Goal: Information Seeking & Learning: Learn about a topic

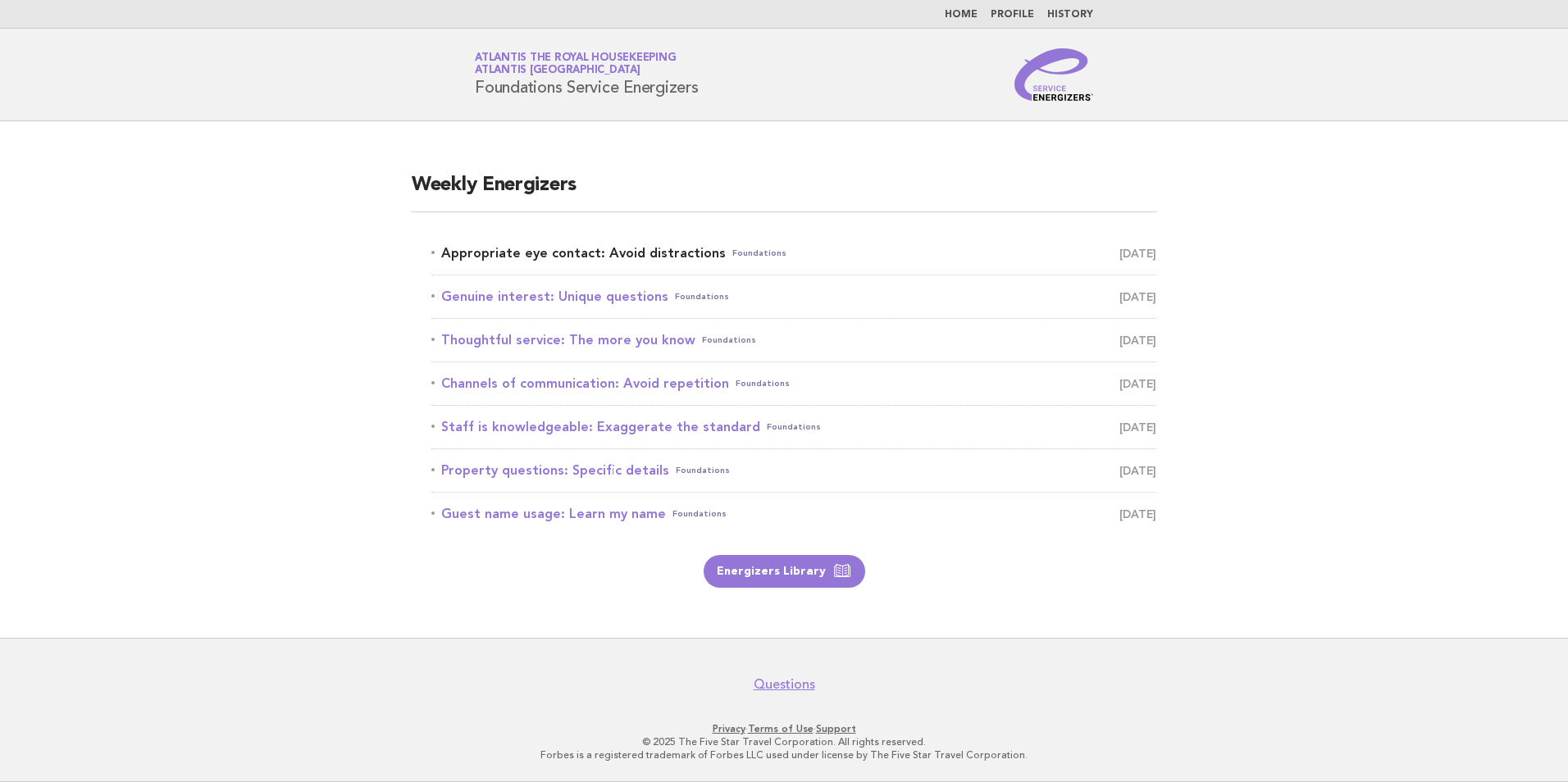
click at [650, 253] on link "Appropriate eye contact: Avoid distractions Foundations September 22" at bounding box center [793, 253] width 724 height 23
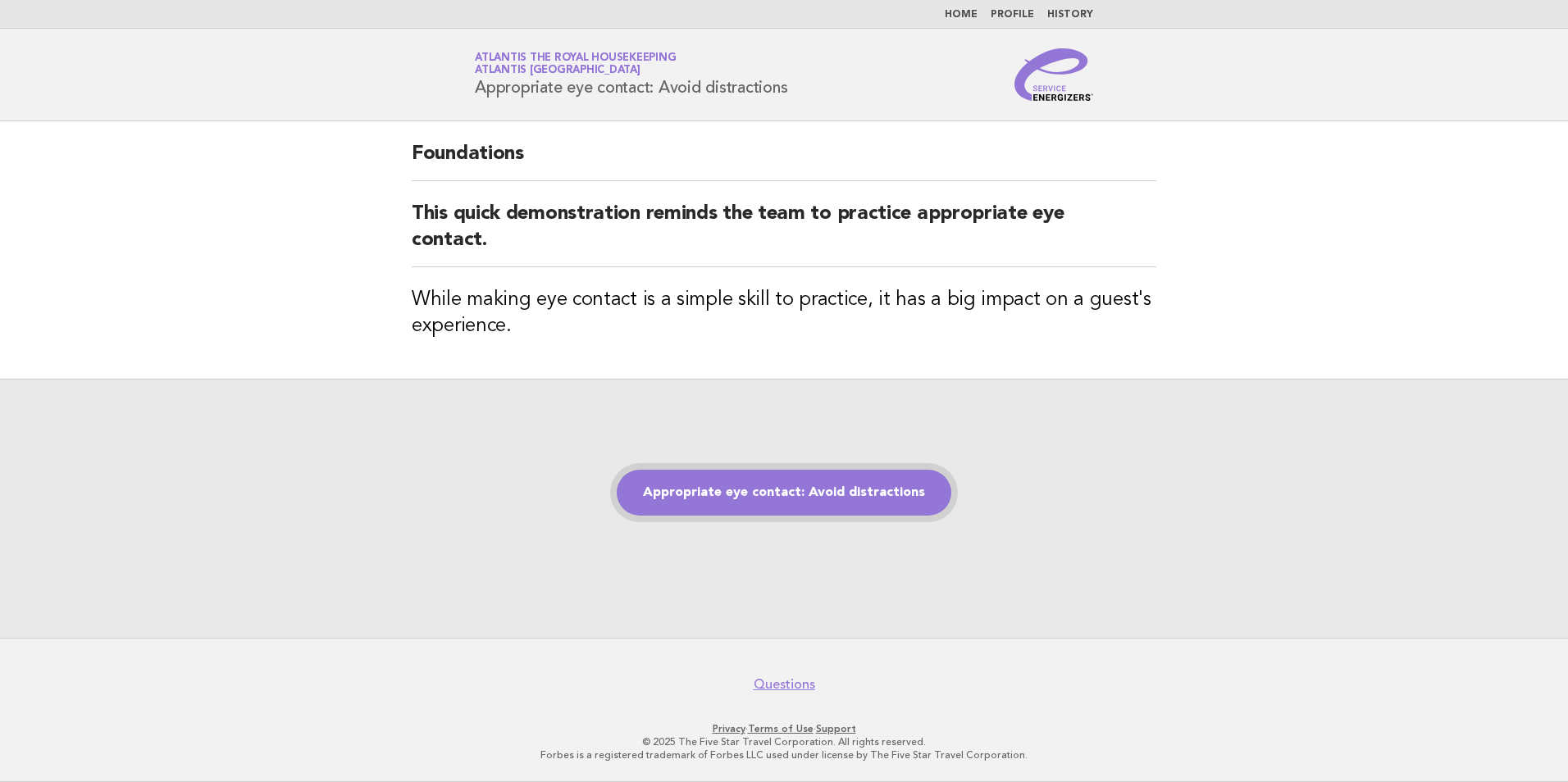
click at [812, 496] on link "Appropriate eye contact: Avoid distractions" at bounding box center [784, 492] width 335 height 46
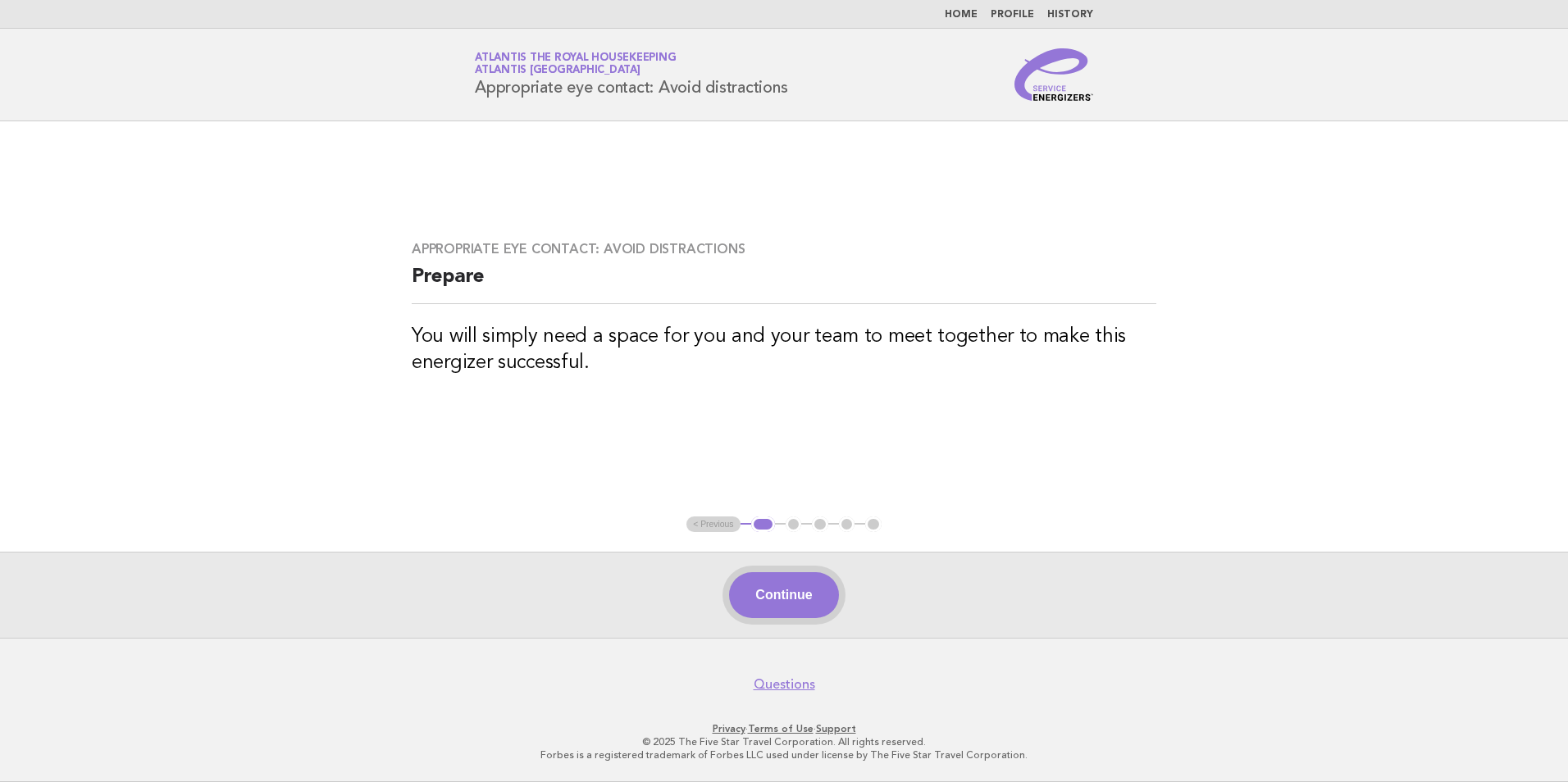
click at [786, 610] on button "Continue" at bounding box center [783, 594] width 109 height 46
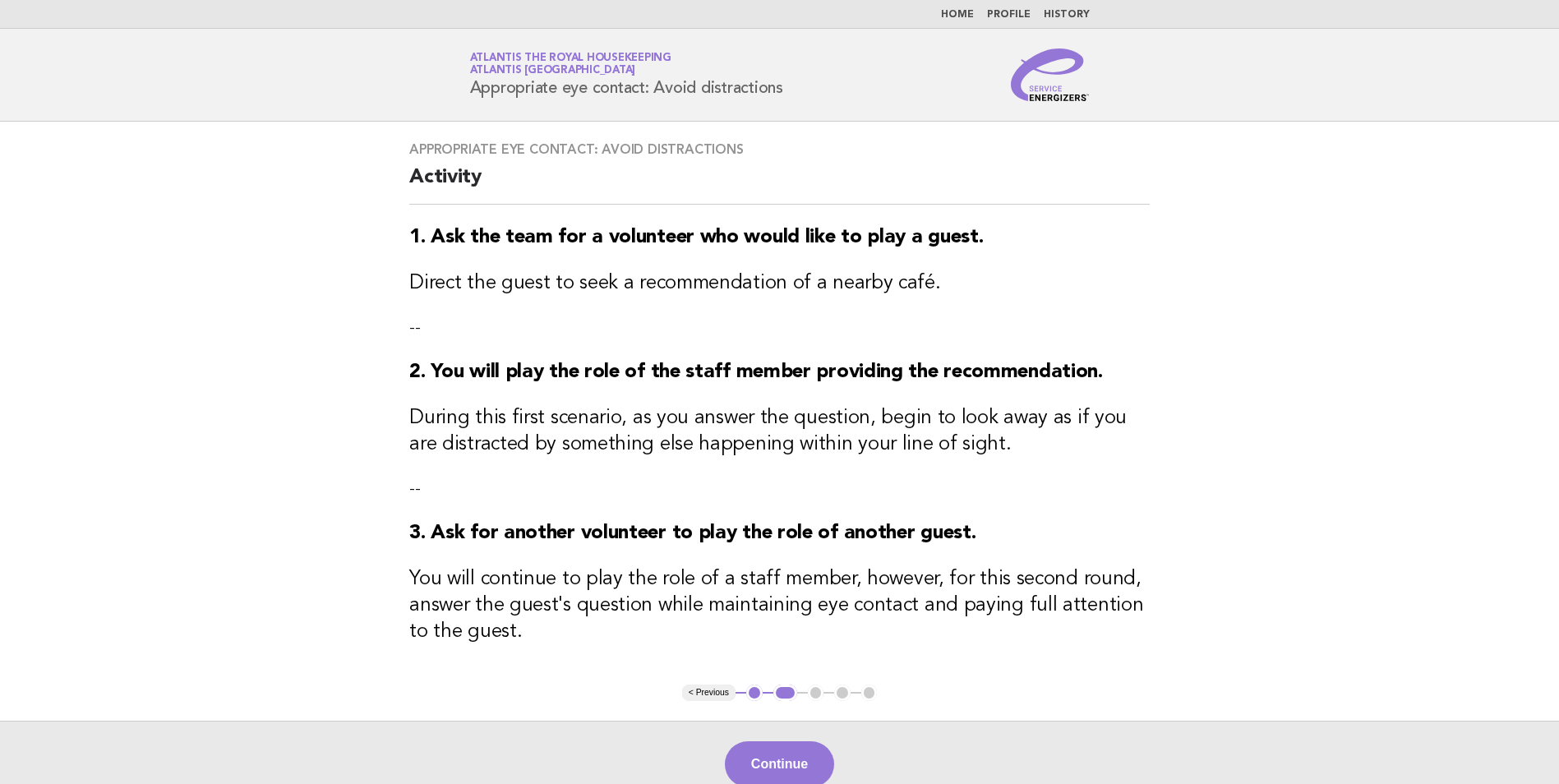
click at [781, 763] on button "Continue" at bounding box center [780, 764] width 109 height 46
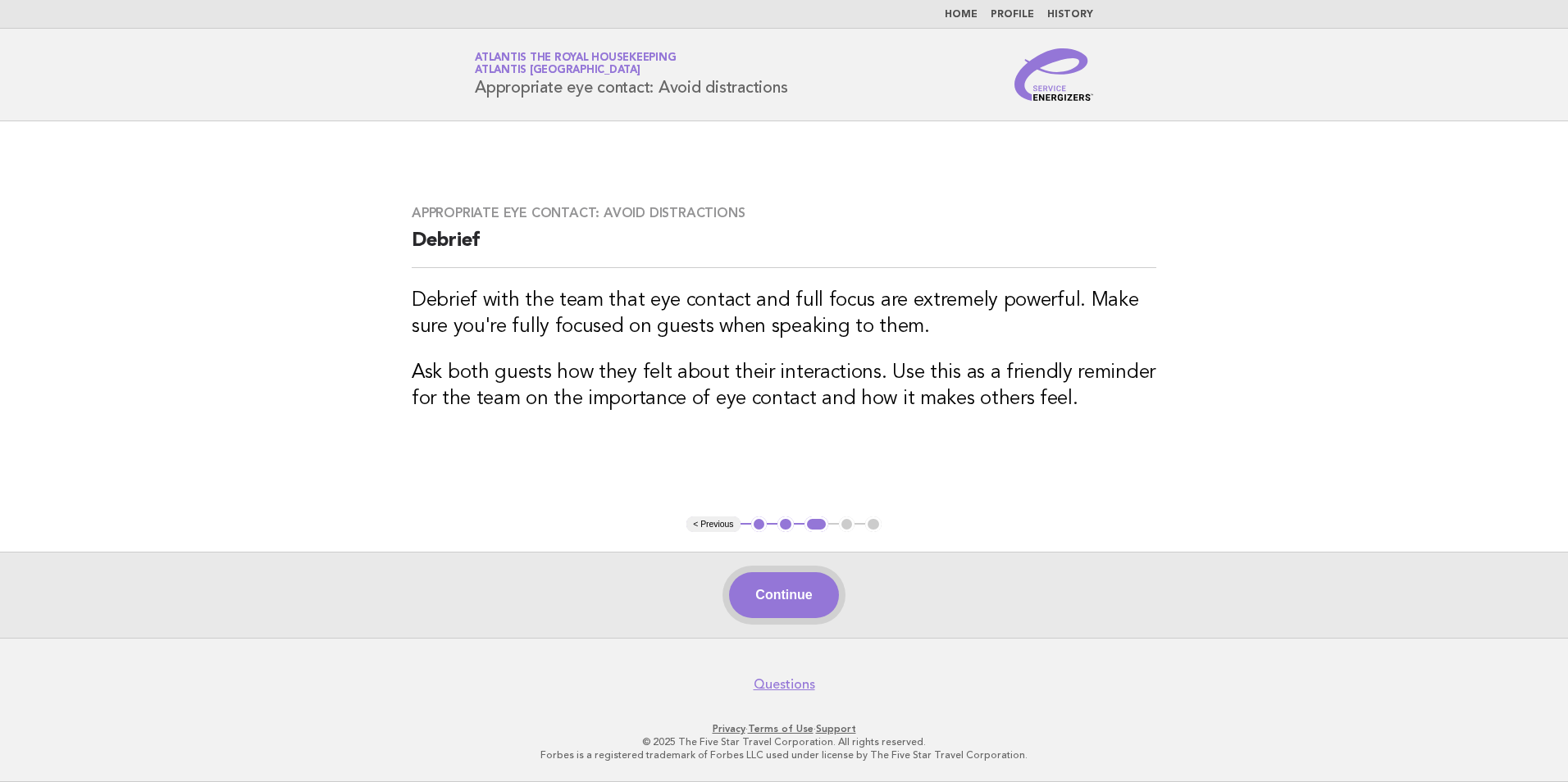
click at [782, 597] on button "Continue" at bounding box center [783, 594] width 109 height 46
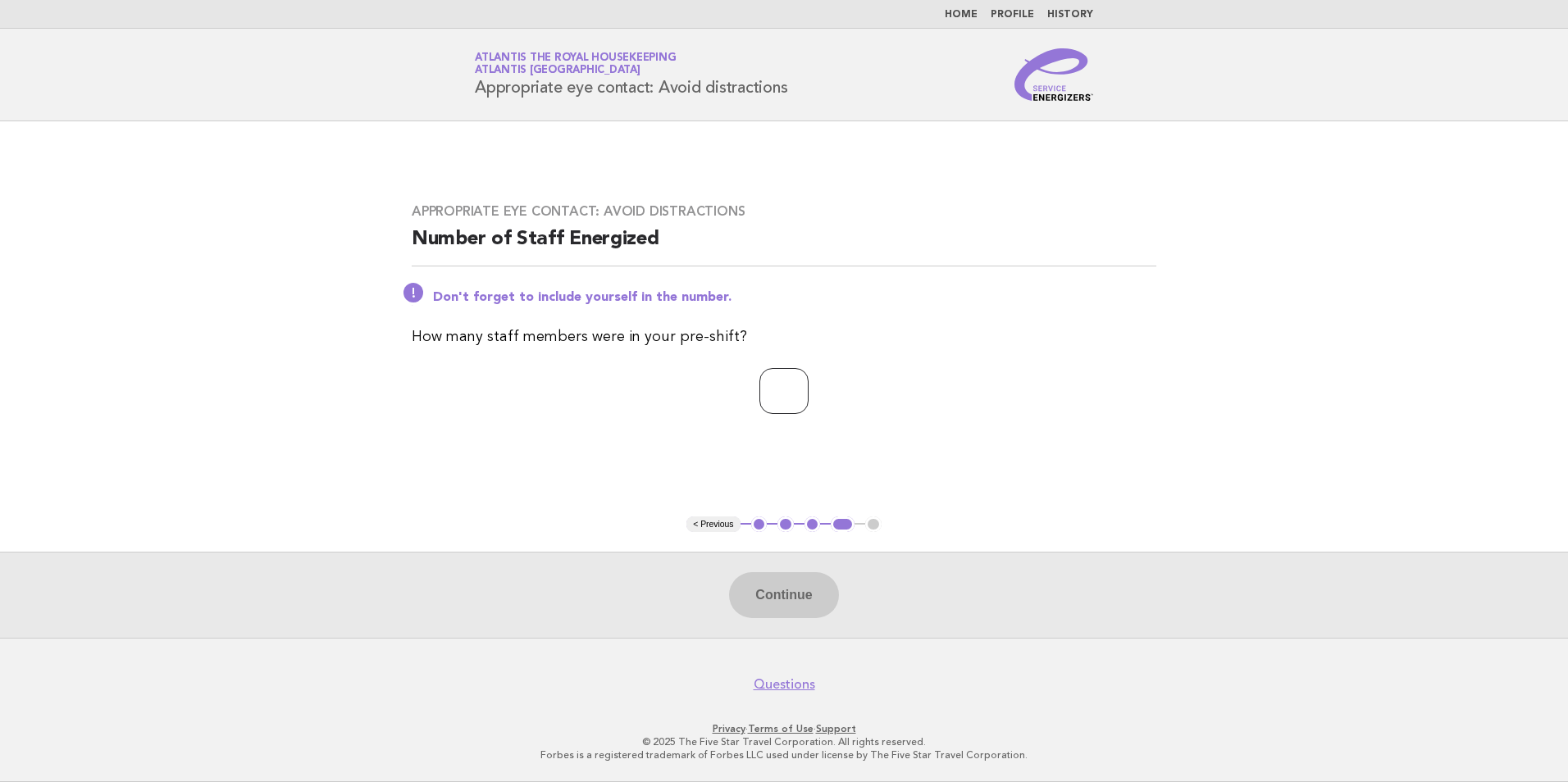
click at [794, 395] on input "number" at bounding box center [784, 391] width 50 height 46
type input "**"
click at [778, 603] on button "Continue" at bounding box center [783, 594] width 109 height 46
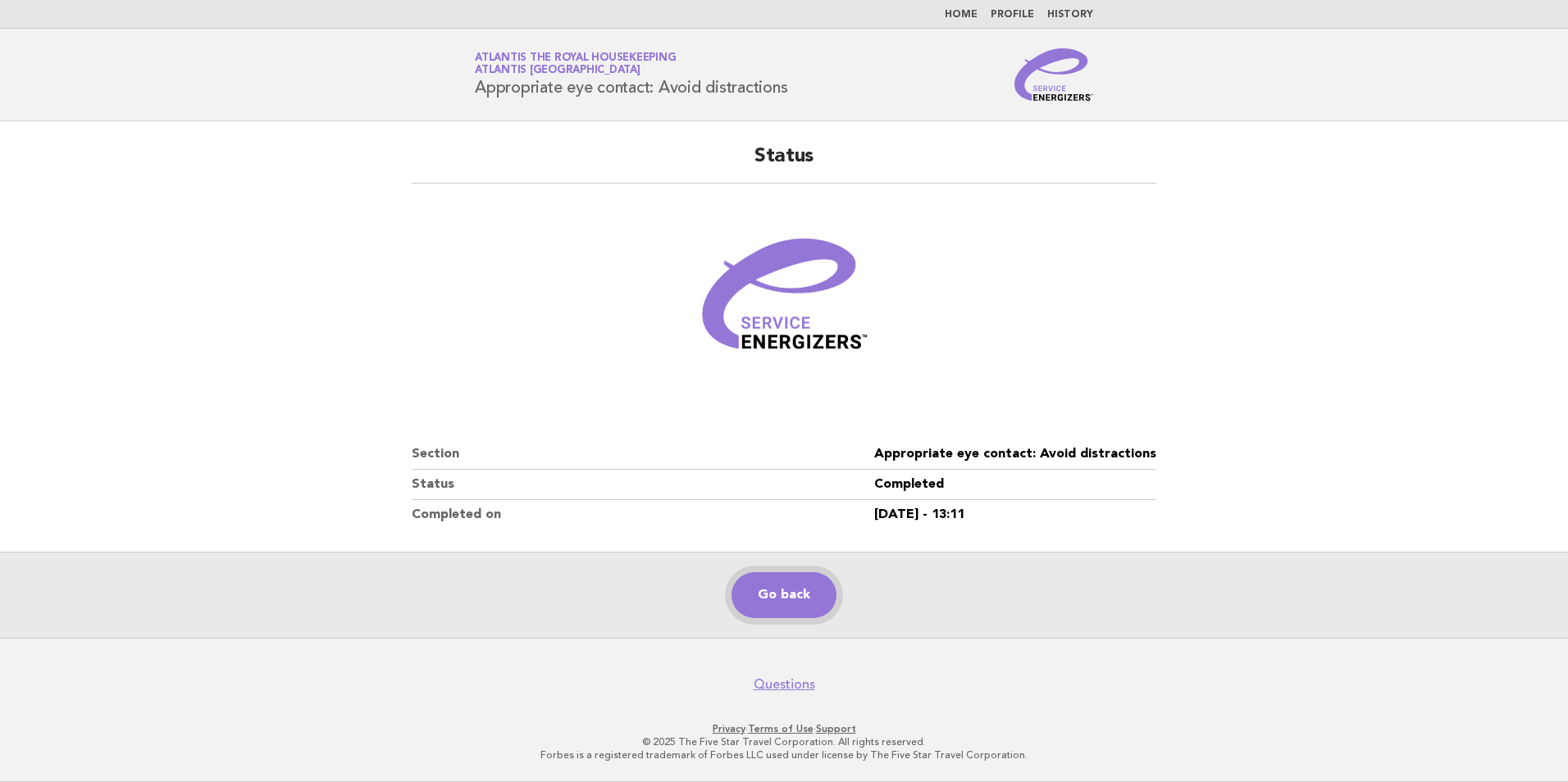
click at [787, 597] on link "Go back" at bounding box center [784, 594] width 105 height 46
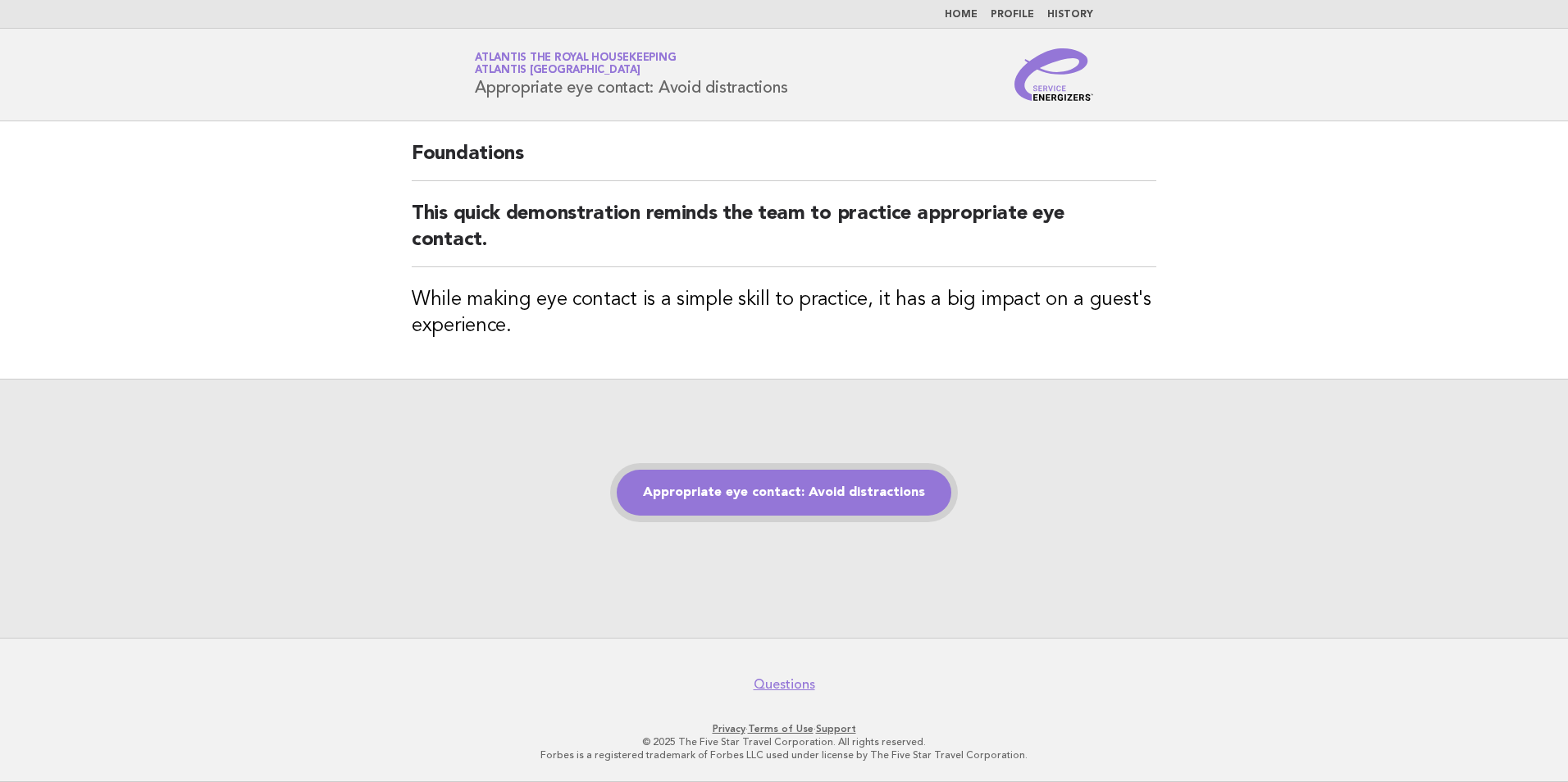
click at [789, 489] on link "Appropriate eye contact: Avoid distractions" at bounding box center [784, 492] width 335 height 46
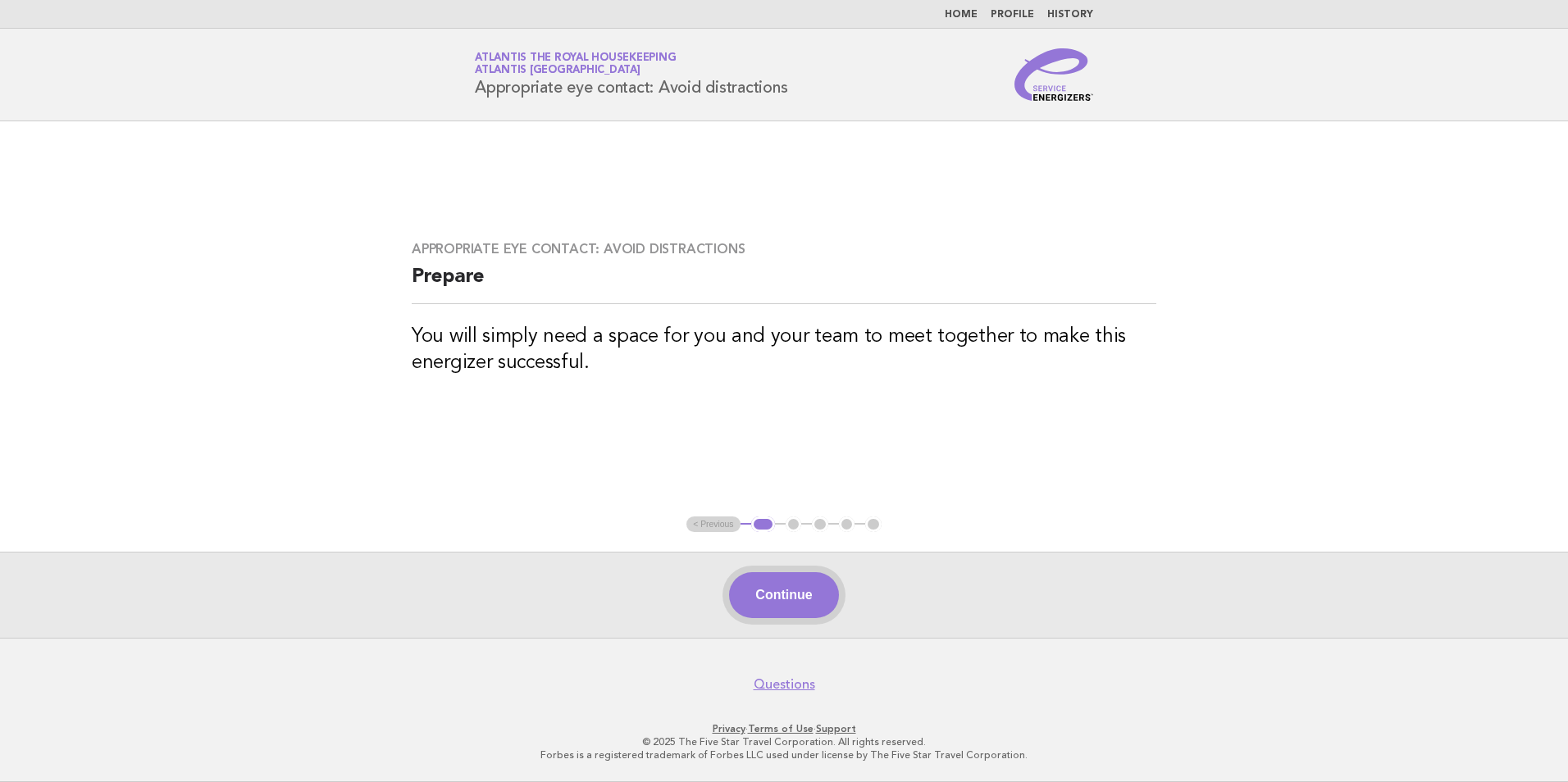
click at [792, 575] on button "Continue" at bounding box center [783, 594] width 109 height 46
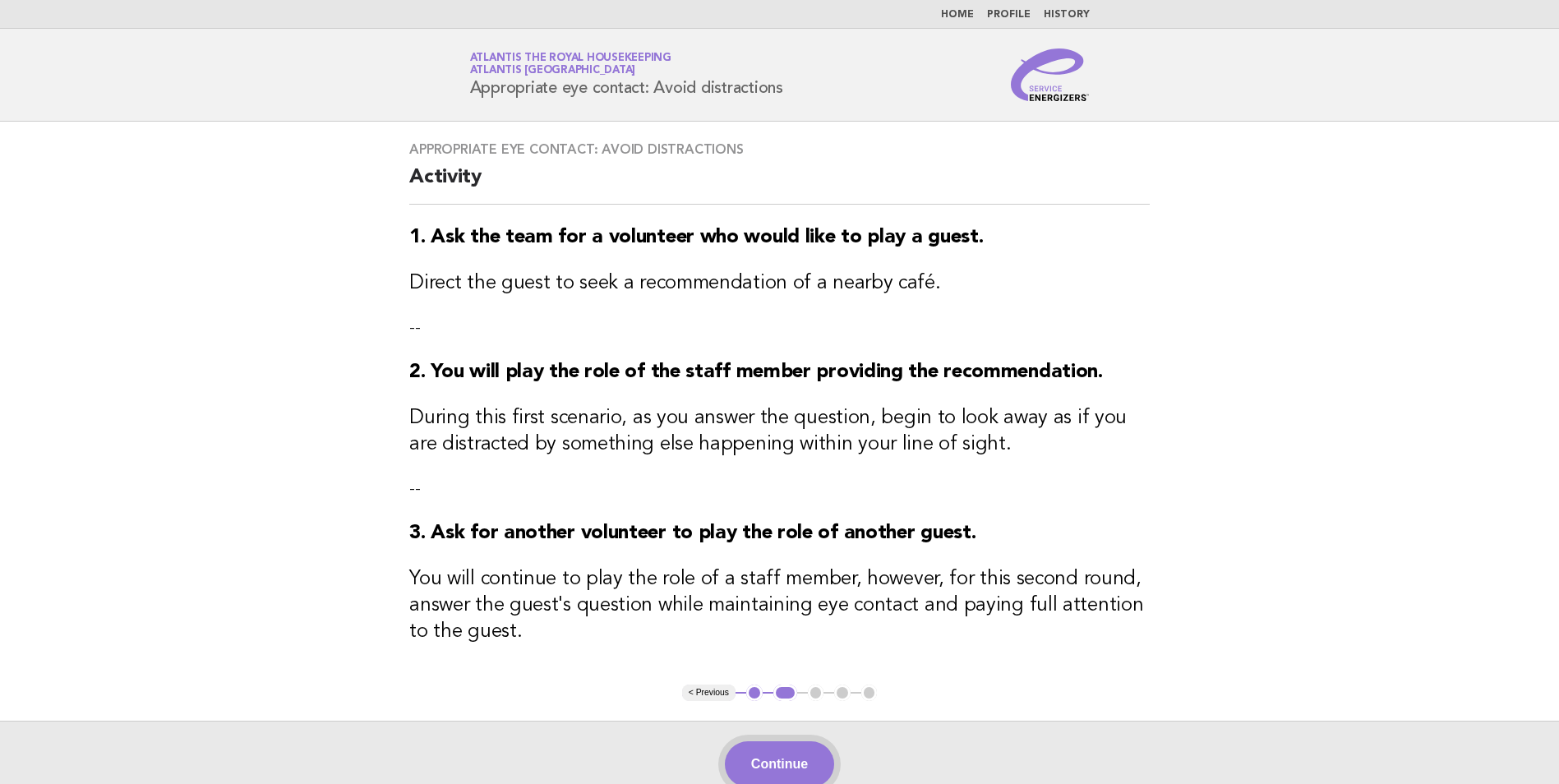
click at [780, 756] on button "Continue" at bounding box center [780, 764] width 109 height 46
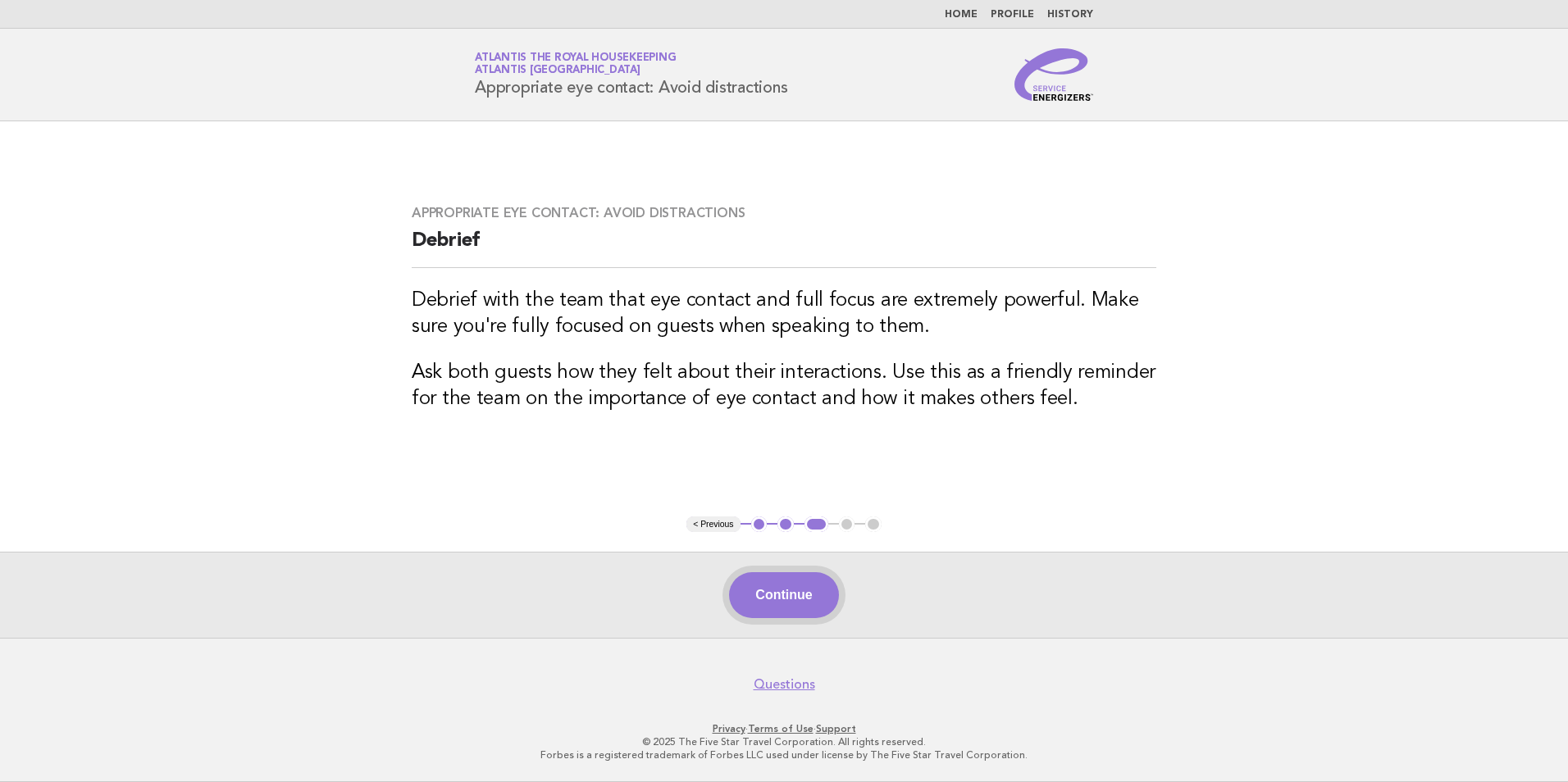
click at [792, 595] on button "Continue" at bounding box center [783, 594] width 109 height 46
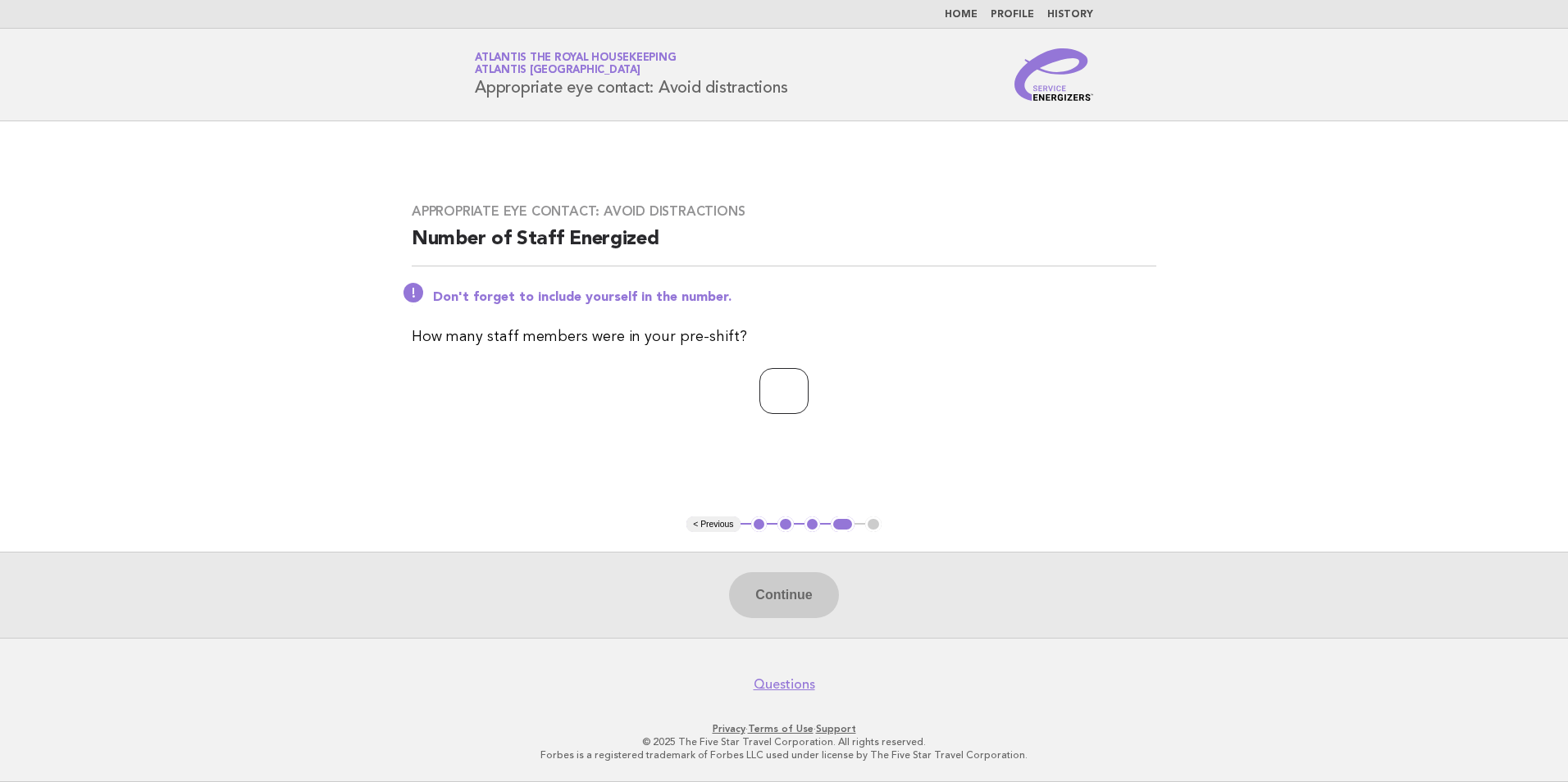
click at [783, 400] on input "number" at bounding box center [784, 391] width 50 height 46
type input "**"
click at [794, 592] on button "Continue" at bounding box center [783, 594] width 109 height 46
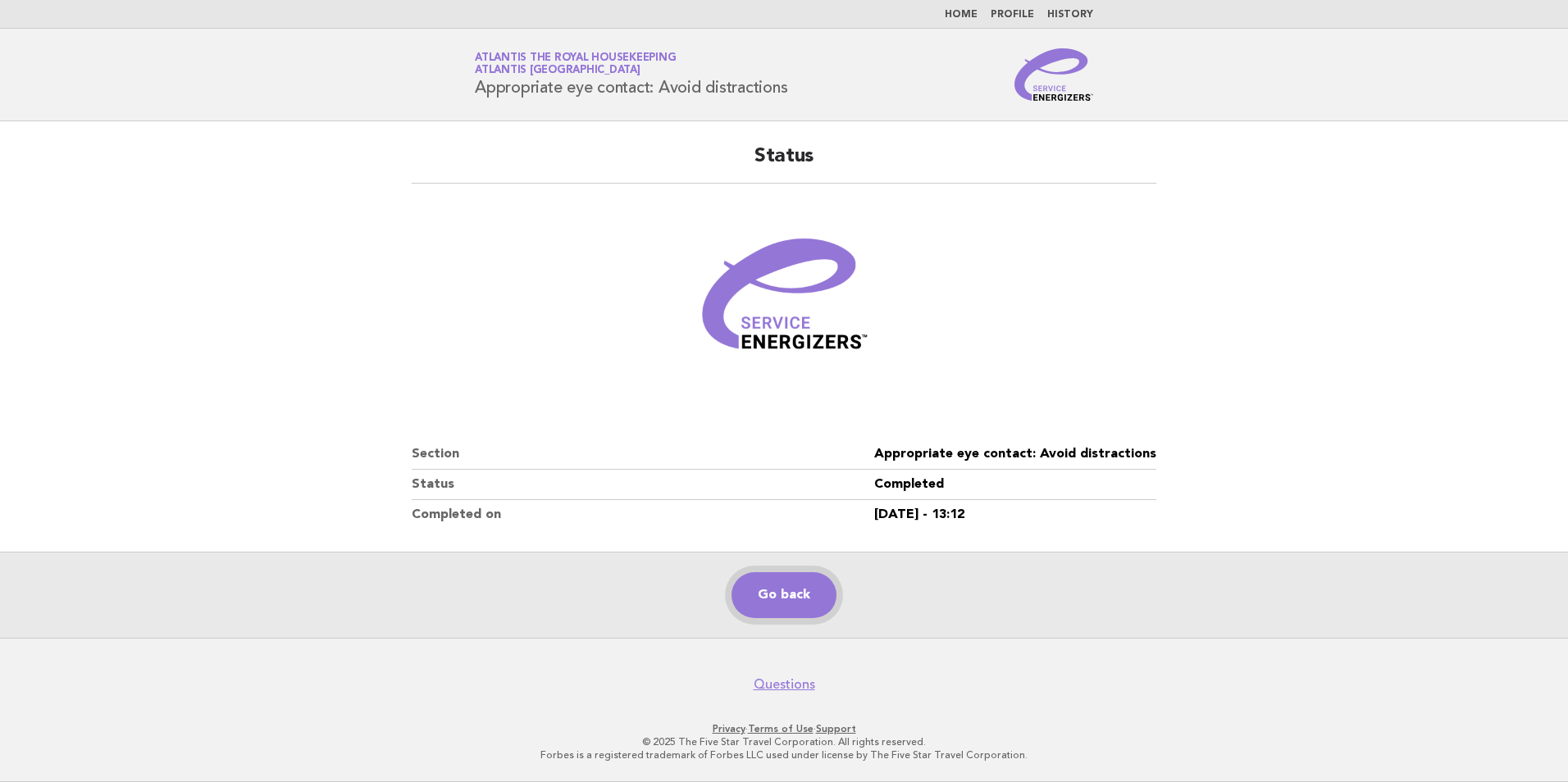
click at [798, 600] on link "Go back" at bounding box center [784, 594] width 105 height 46
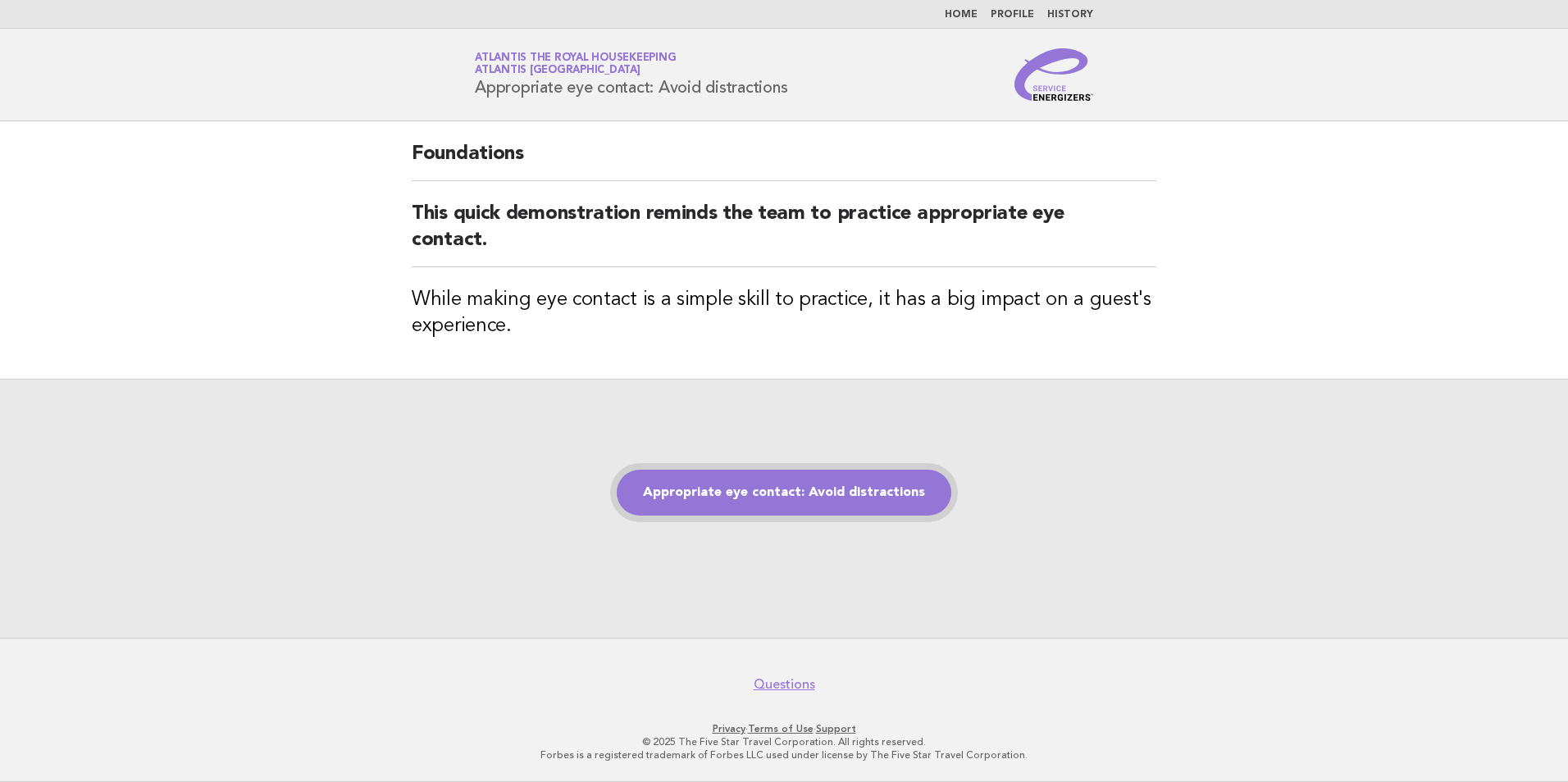
click at [807, 504] on link "Appropriate eye contact: Avoid distractions" at bounding box center [784, 492] width 335 height 46
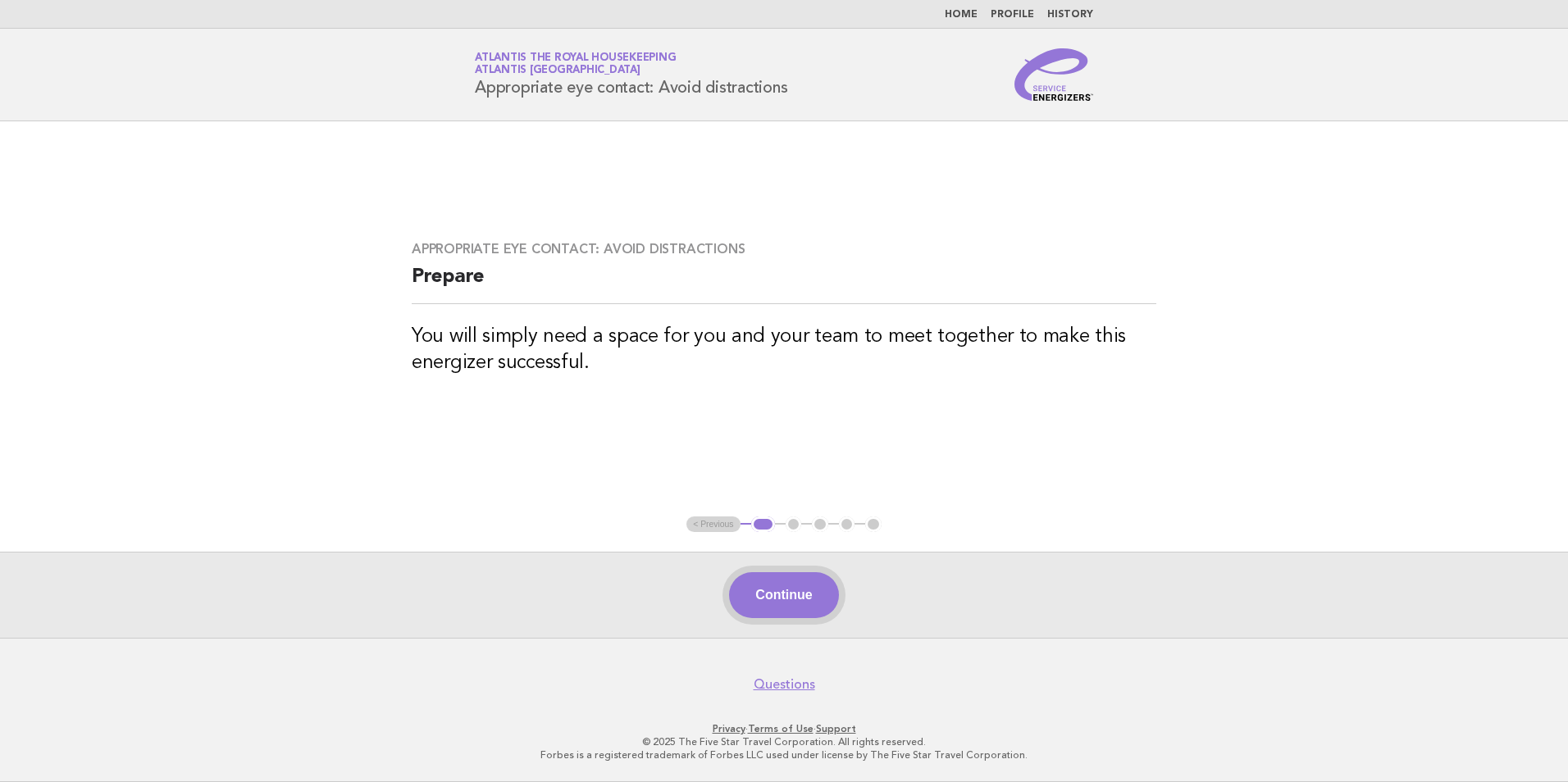
click at [777, 587] on button "Continue" at bounding box center [783, 594] width 109 height 46
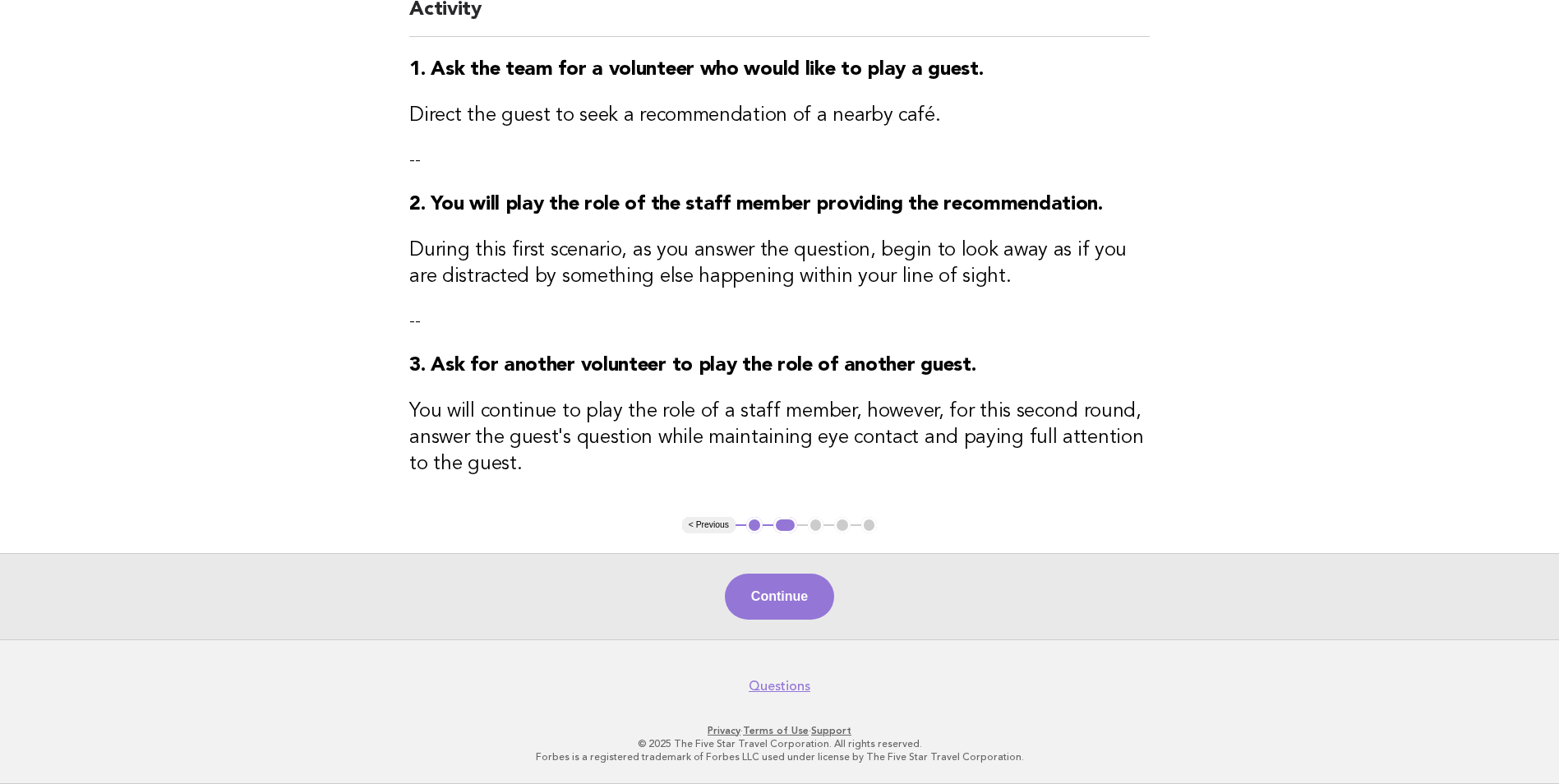
click at [793, 628] on div "Continue" at bounding box center [780, 596] width 1559 height 86
click at [790, 616] on button "Continue" at bounding box center [780, 596] width 109 height 46
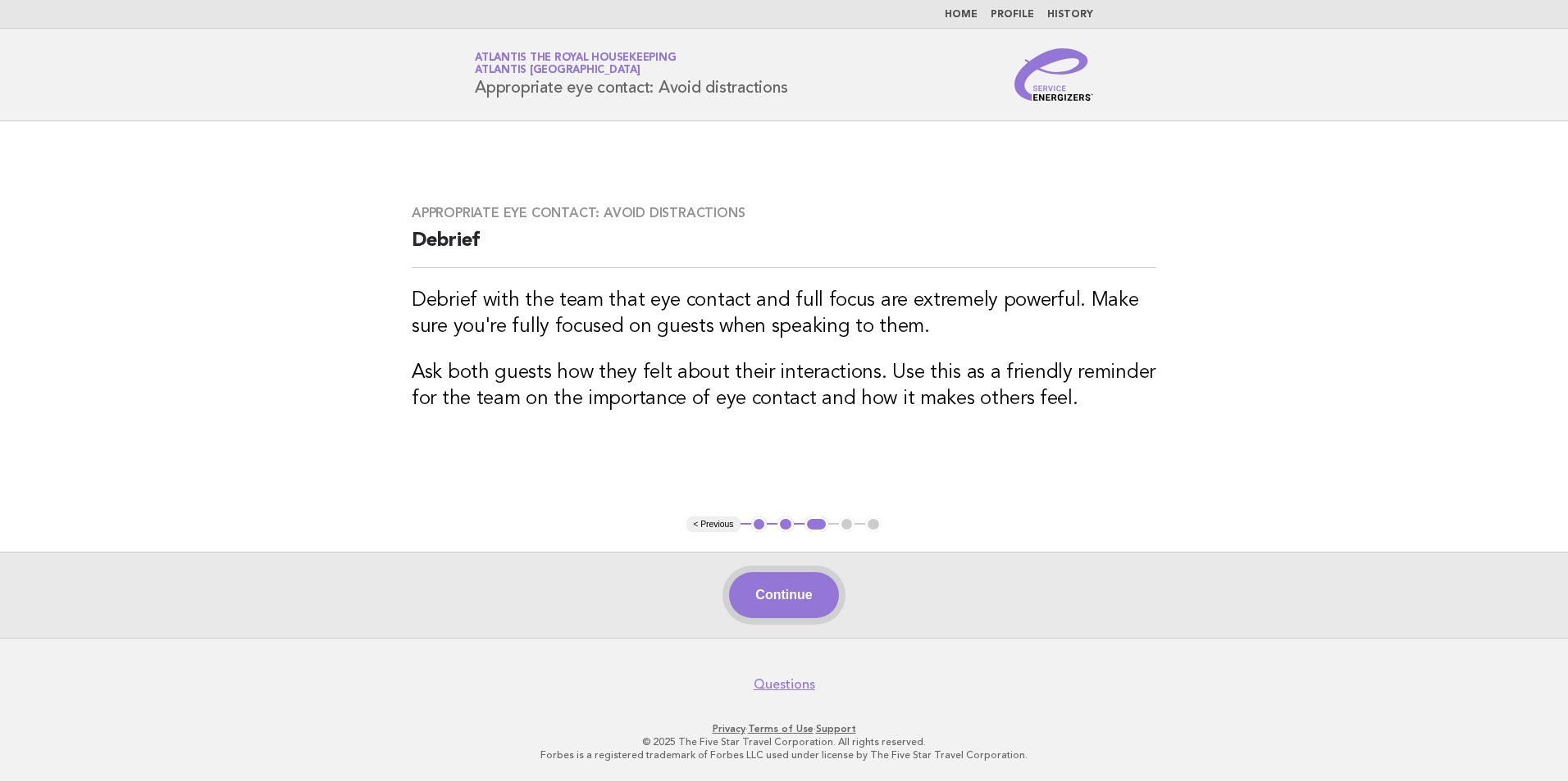
click at [803, 598] on button "Continue" at bounding box center [783, 594] width 109 height 46
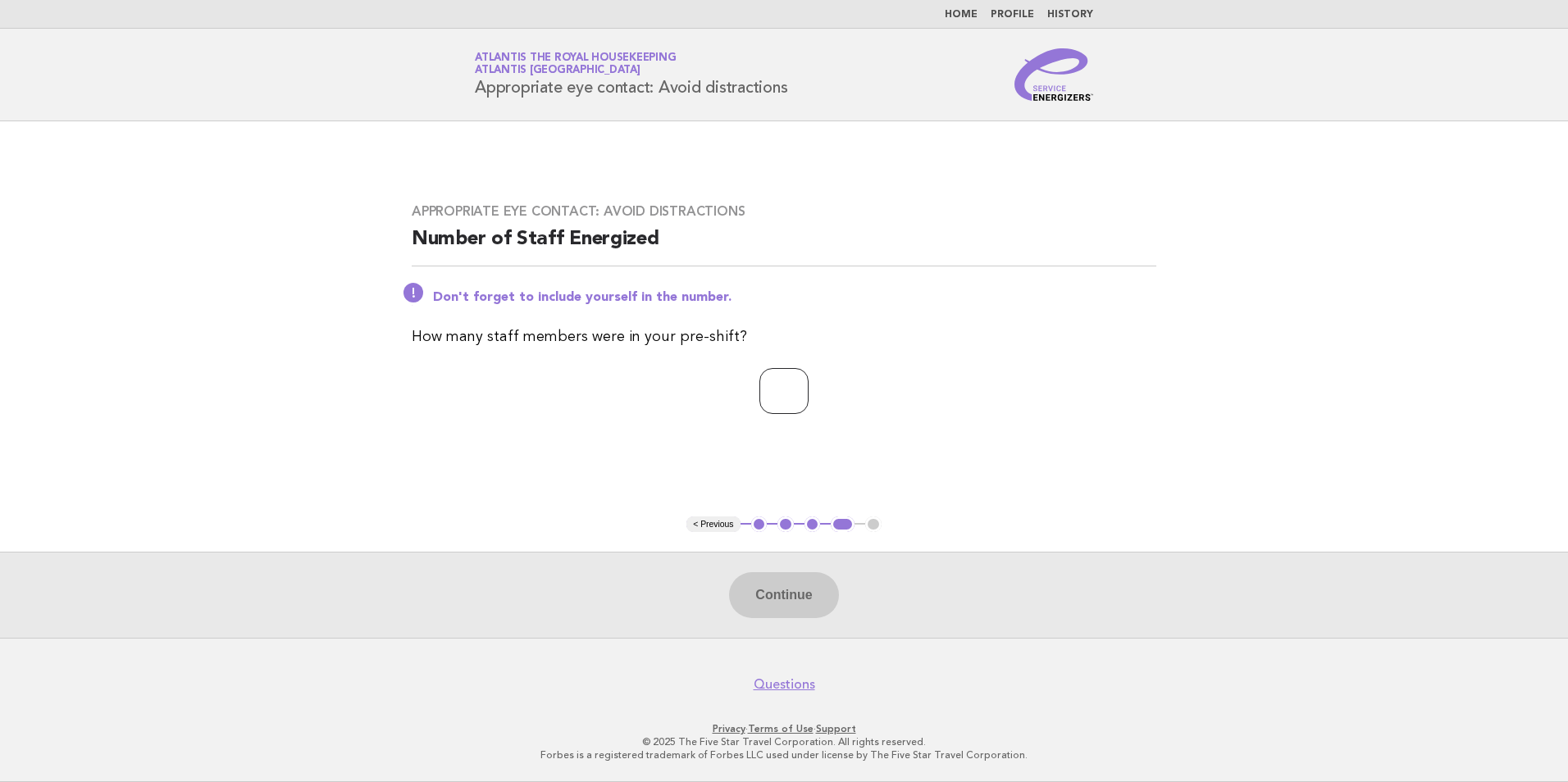
click at [760, 399] on input "number" at bounding box center [784, 391] width 50 height 46
type input "**"
click at [775, 605] on button "Continue" at bounding box center [783, 594] width 109 height 46
